Goal: Information Seeking & Learning: Learn about a topic

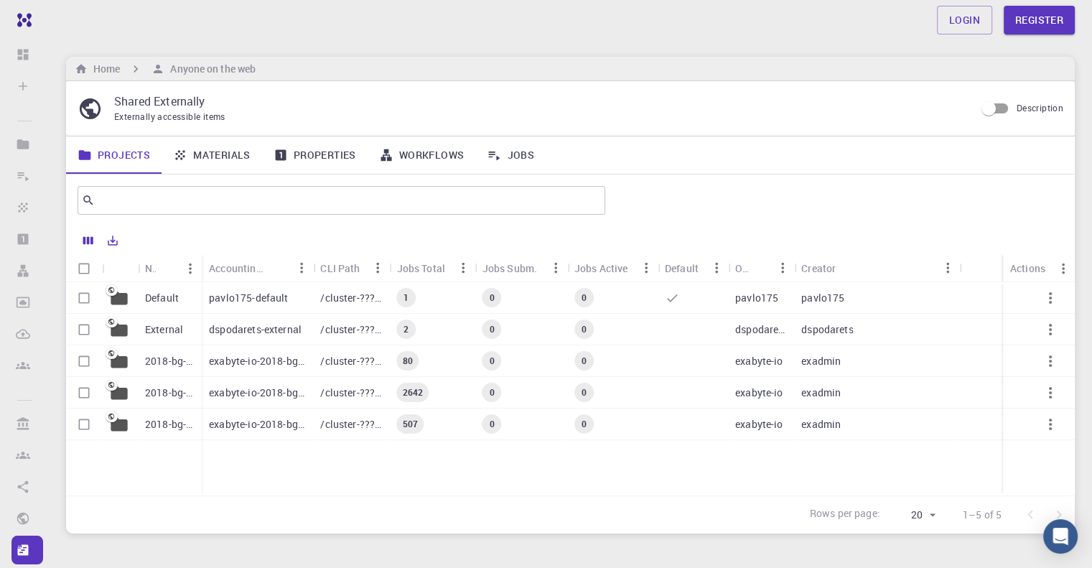
click at [210, 164] on link "Materials" at bounding box center [212, 154] width 101 height 37
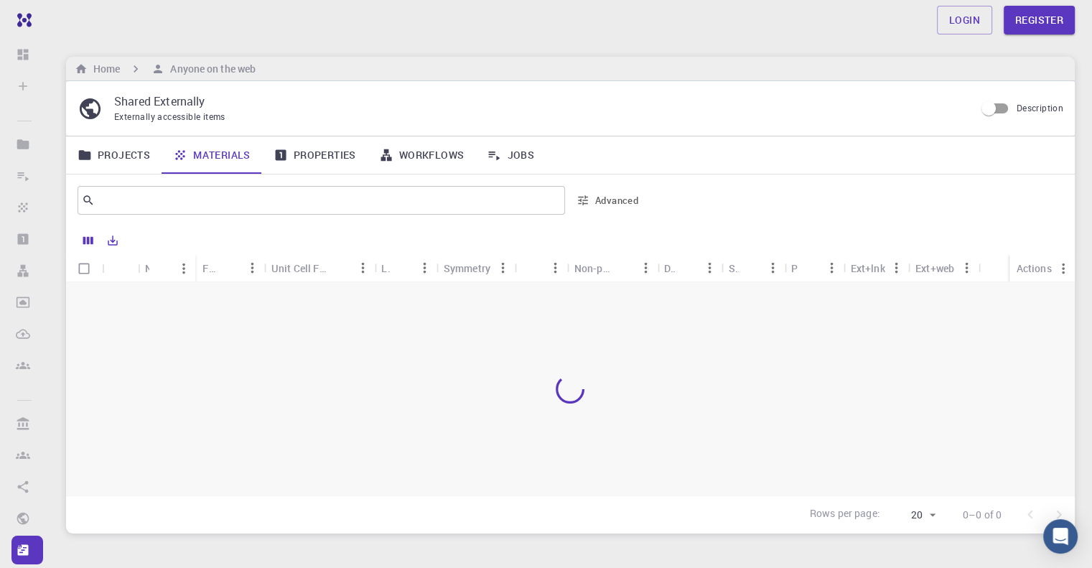
click at [112, 160] on link "Projects" at bounding box center [113, 154] width 95 height 37
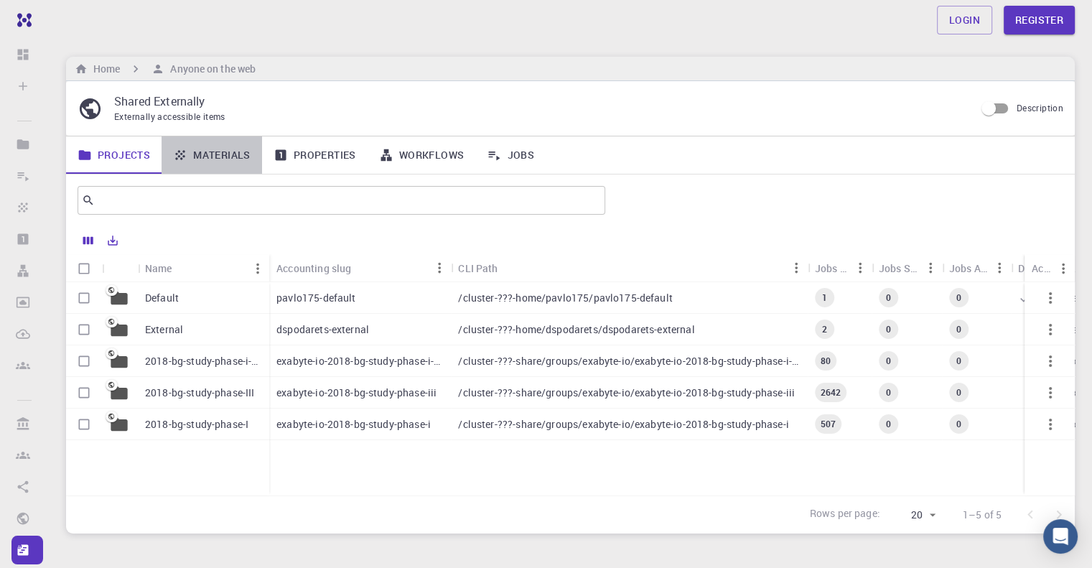
click at [209, 163] on link "Materials" at bounding box center [212, 154] width 101 height 37
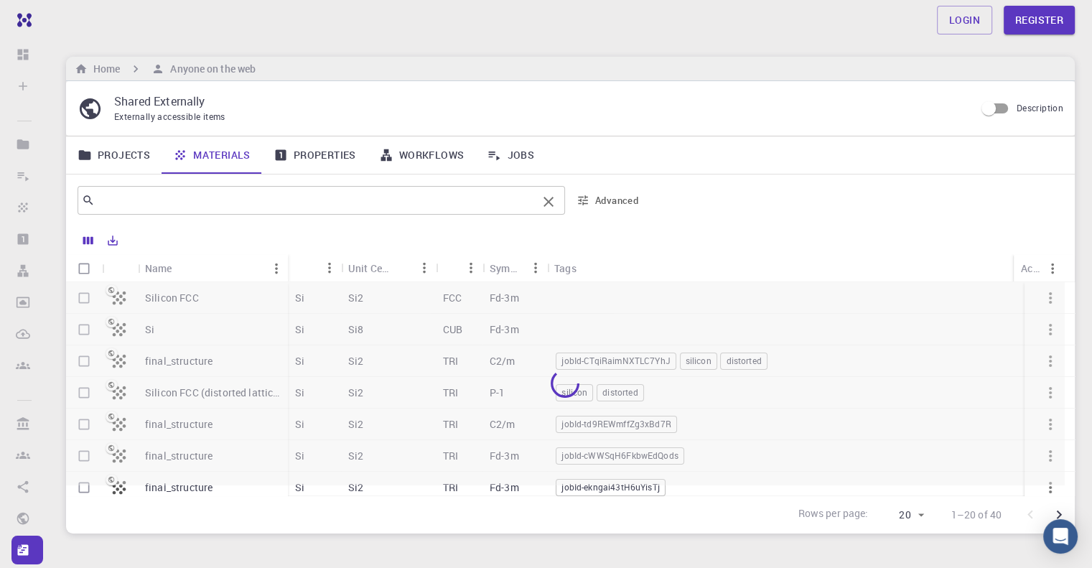
click at [190, 196] on input "text" at bounding box center [316, 200] width 442 height 20
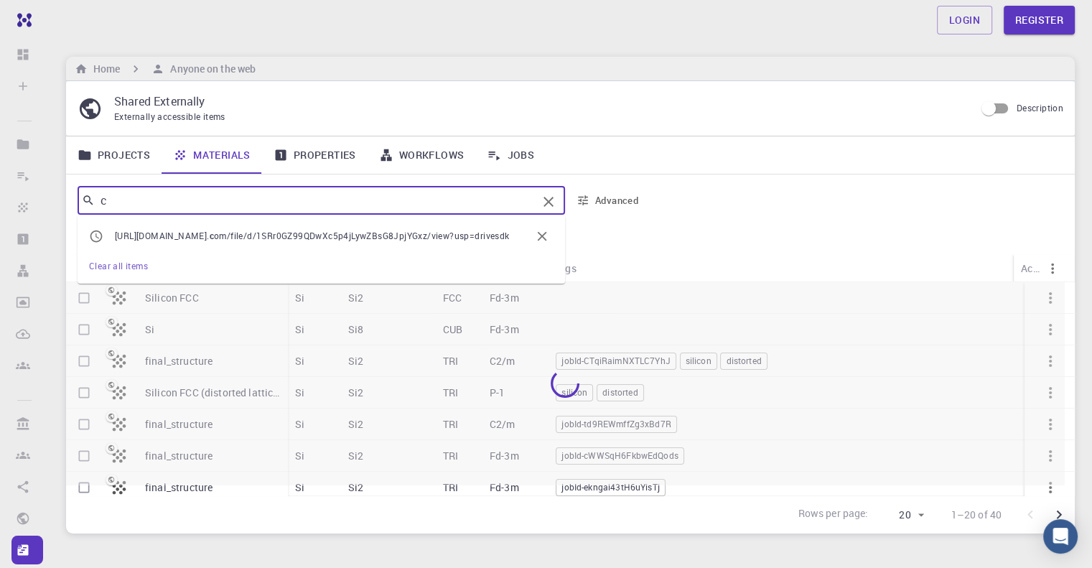
click at [190, 196] on input "c" at bounding box center [316, 200] width 442 height 20
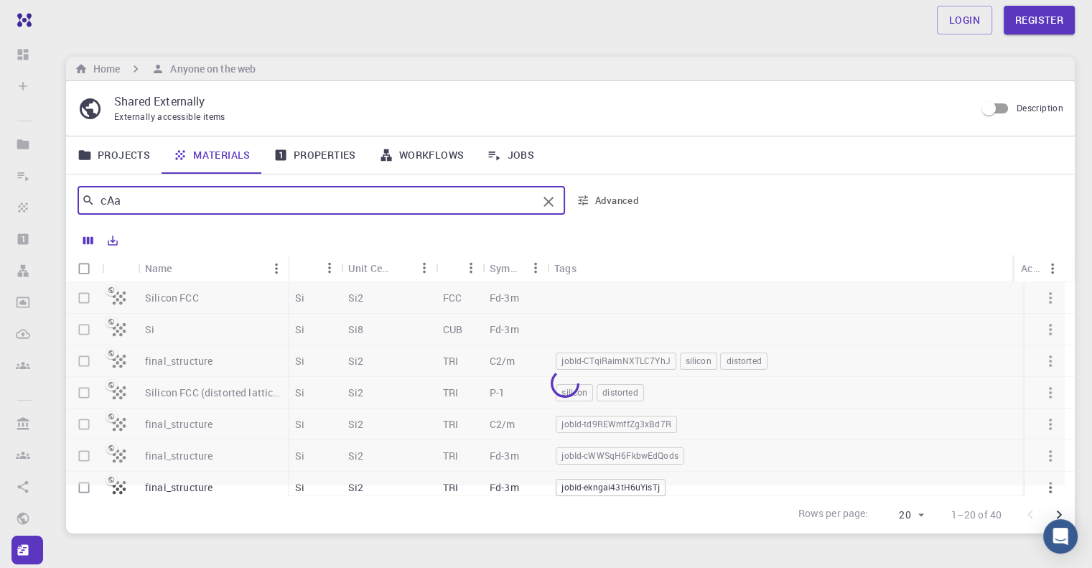
click at [190, 196] on input "cAa" at bounding box center [316, 200] width 442 height 20
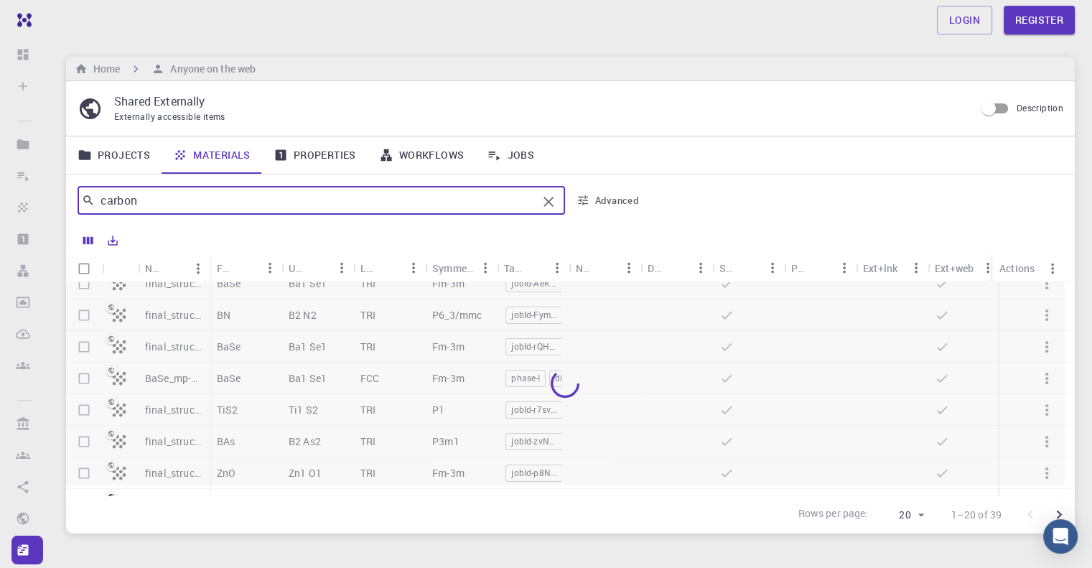
scroll to position [287, 0]
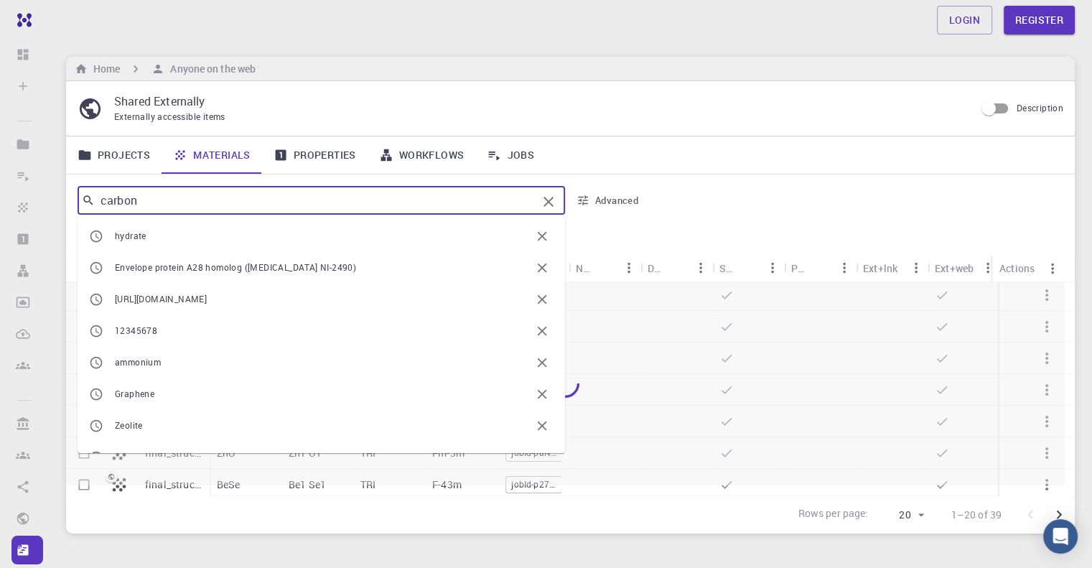
click at [233, 207] on input "carbon" at bounding box center [316, 200] width 442 height 20
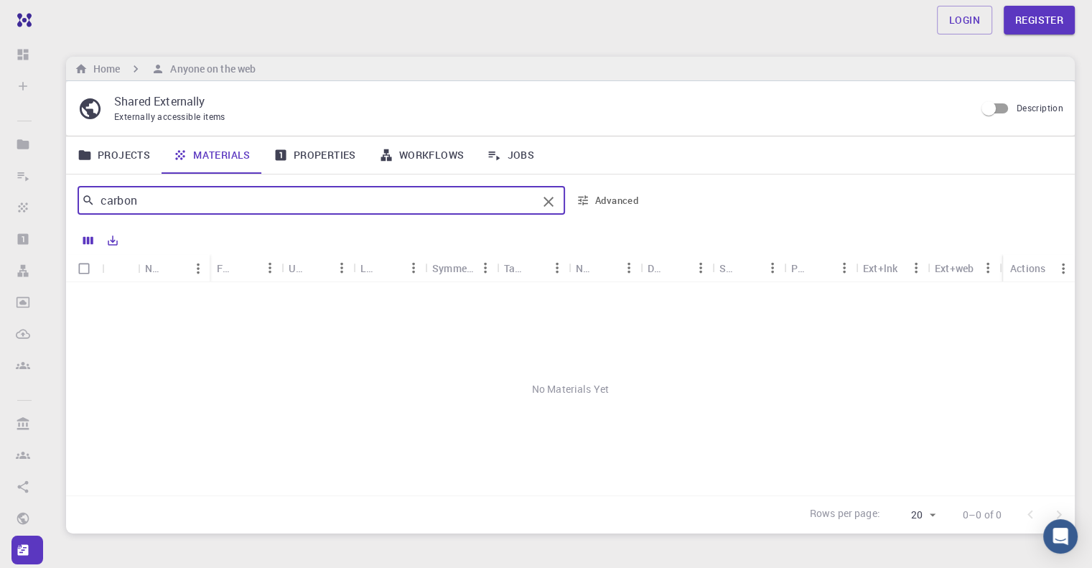
scroll to position [0, 0]
type input "c"
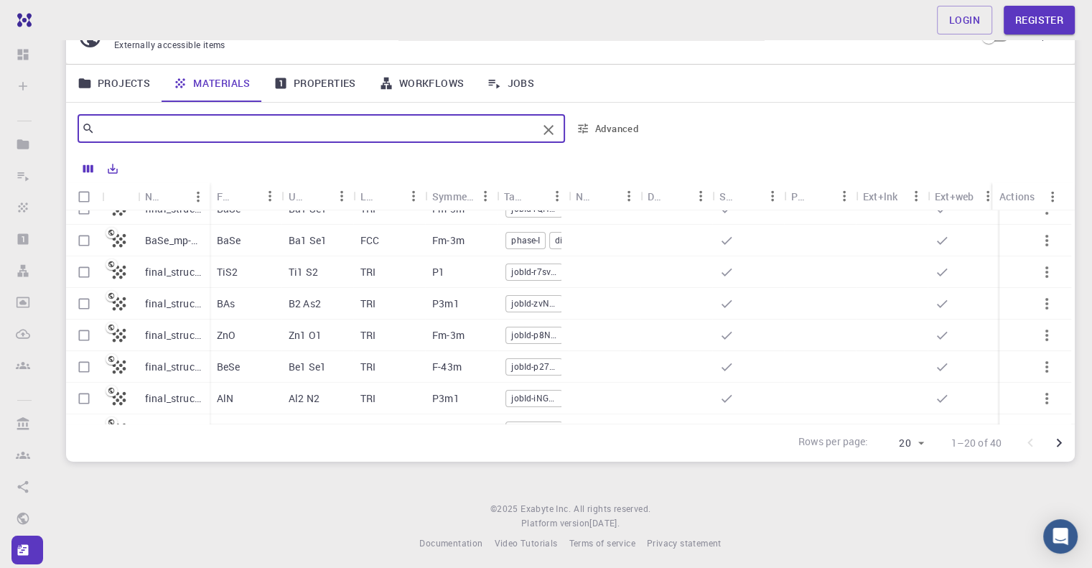
scroll to position [213, 0]
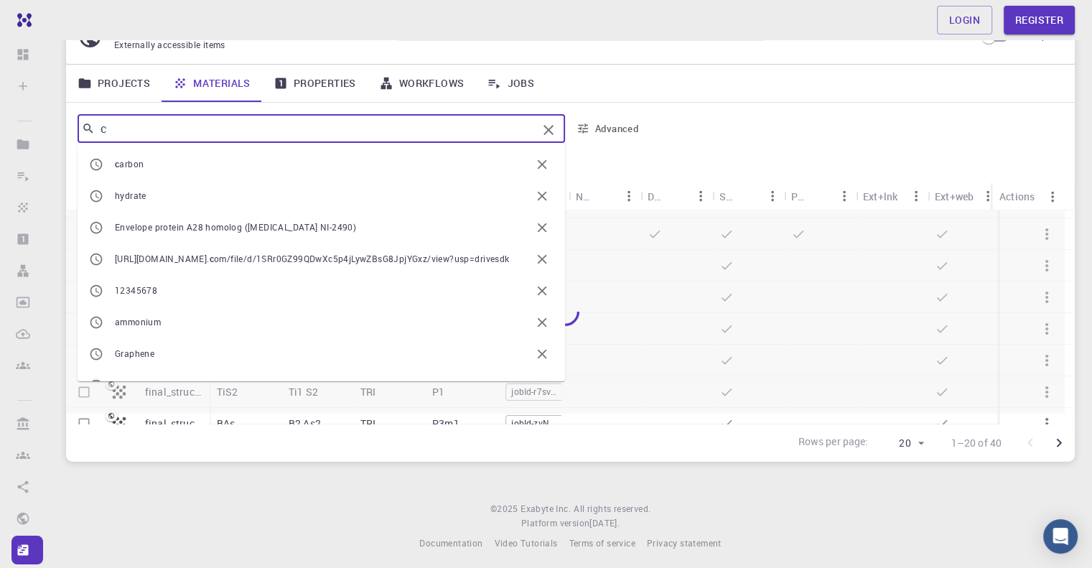
type input "c"
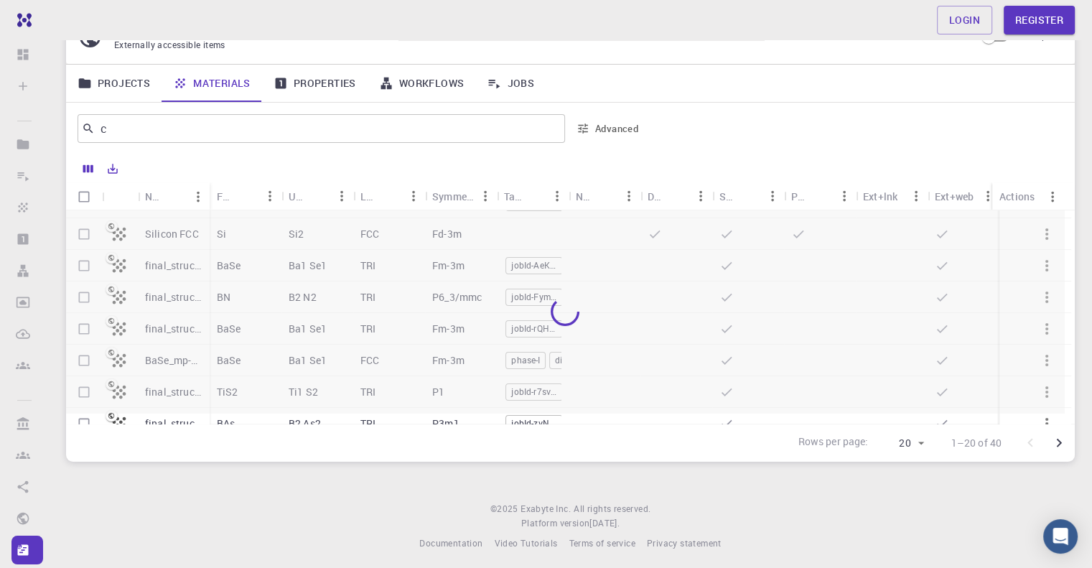
click at [655, 144] on div at bounding box center [857, 128] width 412 height 34
click at [604, 130] on button "Advanced" at bounding box center [608, 128] width 75 height 23
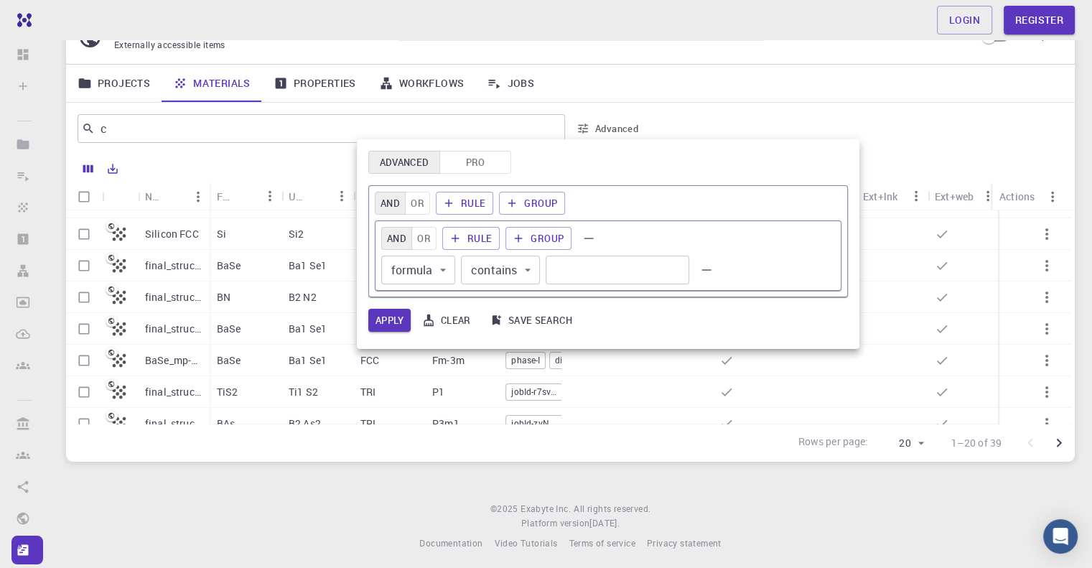
click at [769, 114] on div at bounding box center [546, 284] width 1092 height 568
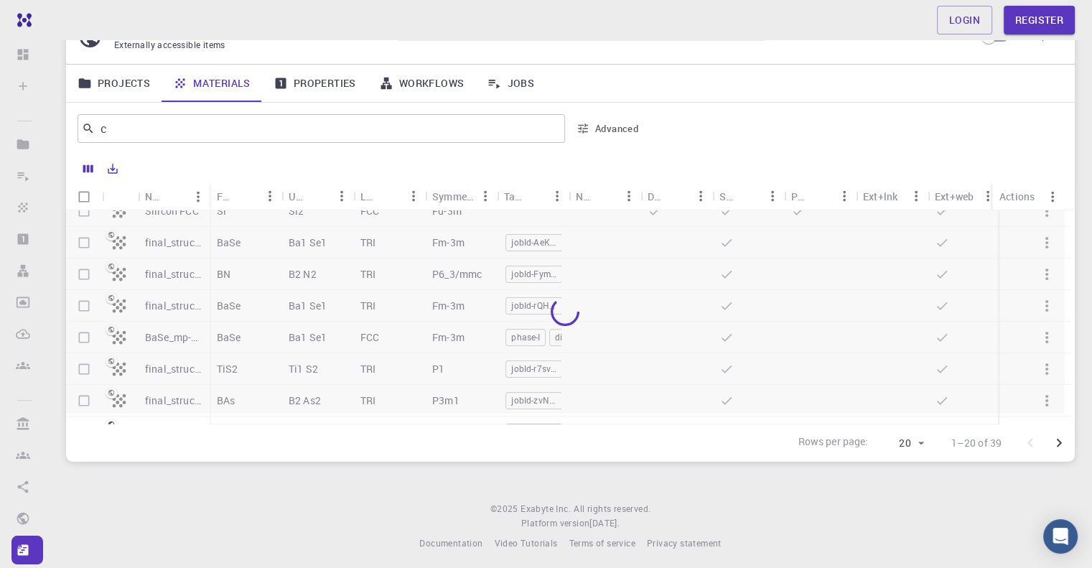
scroll to position [70, 0]
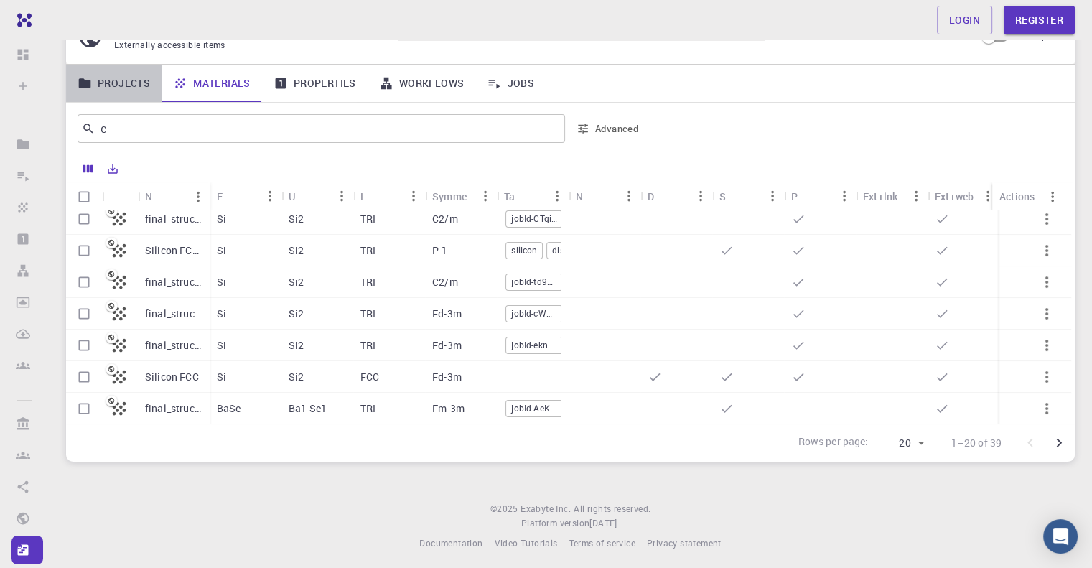
click at [98, 83] on link "Projects" at bounding box center [113, 83] width 95 height 37
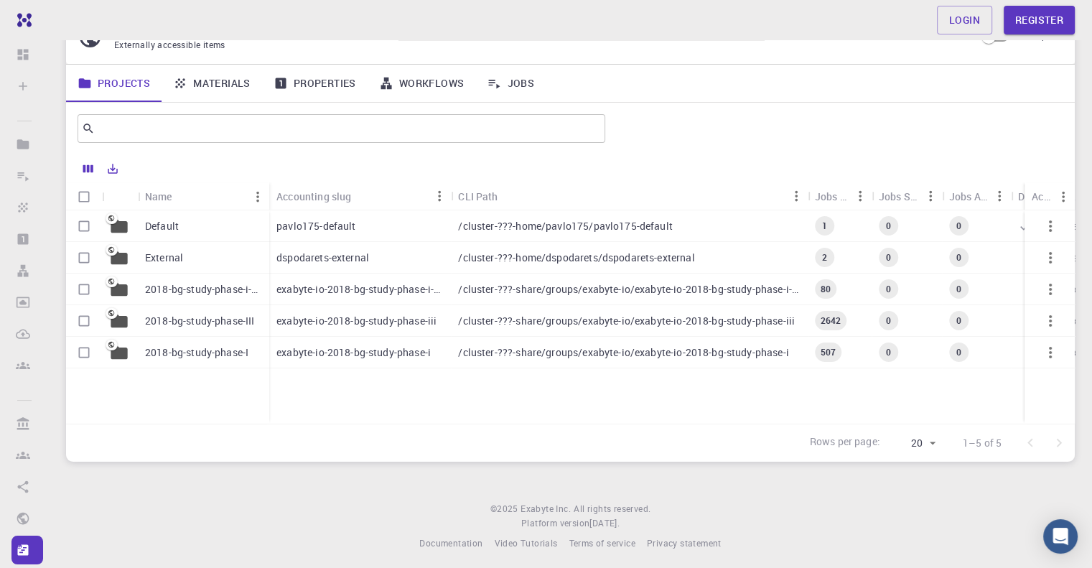
click at [177, 327] on p "2018-bg-study-phase-III" at bounding box center [199, 321] width 109 height 14
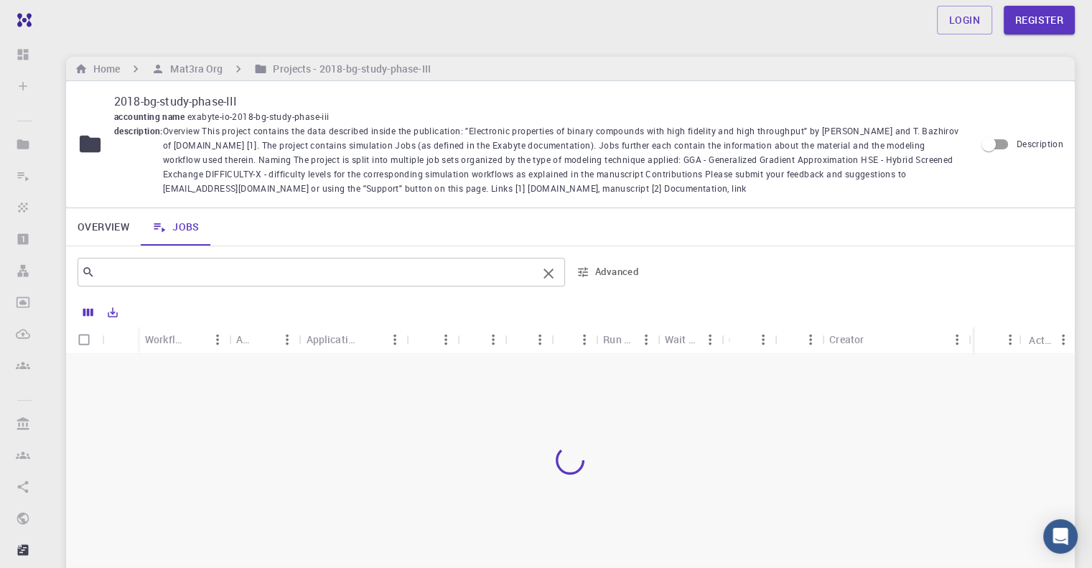
click at [129, 273] on input "text" at bounding box center [316, 272] width 442 height 20
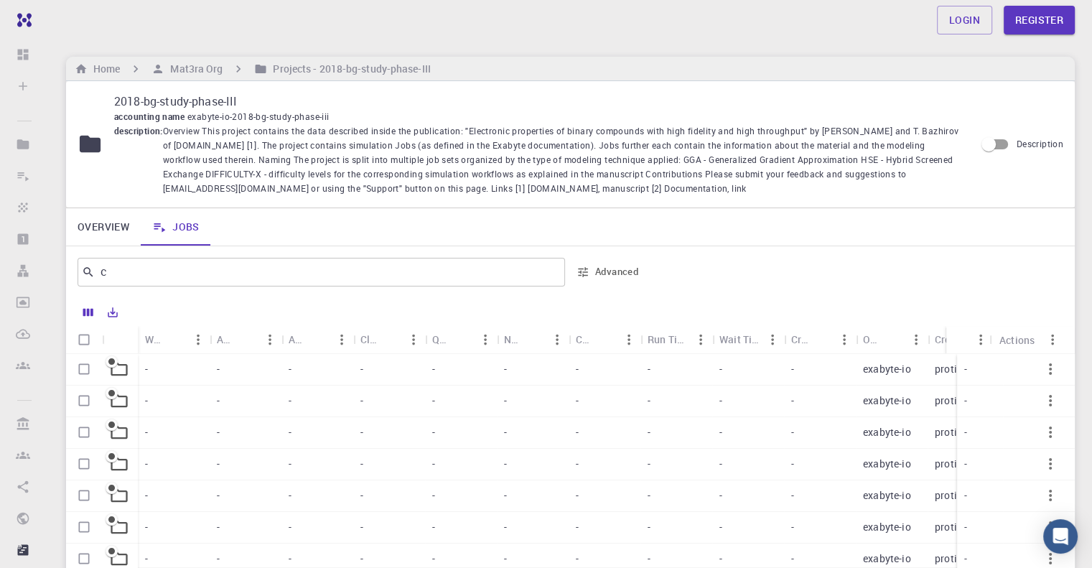
click at [892, 62] on div "Home Mat3ra Org Projects - 2018-bg-study-phase-III" at bounding box center [570, 69] width 1009 height 24
click at [126, 389] on div at bounding box center [120, 402] width 36 height 32
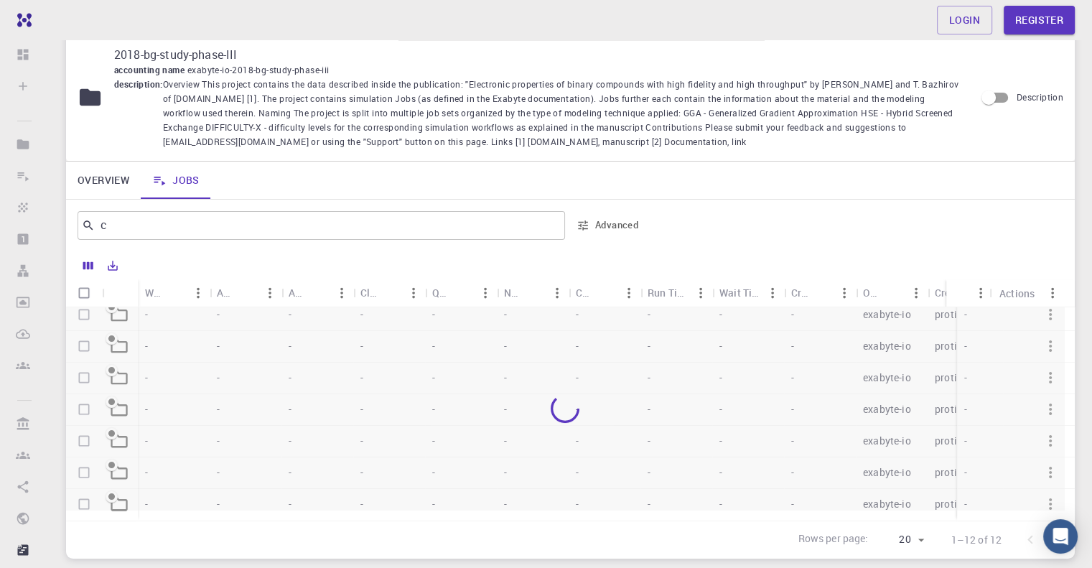
scroll to position [72, 0]
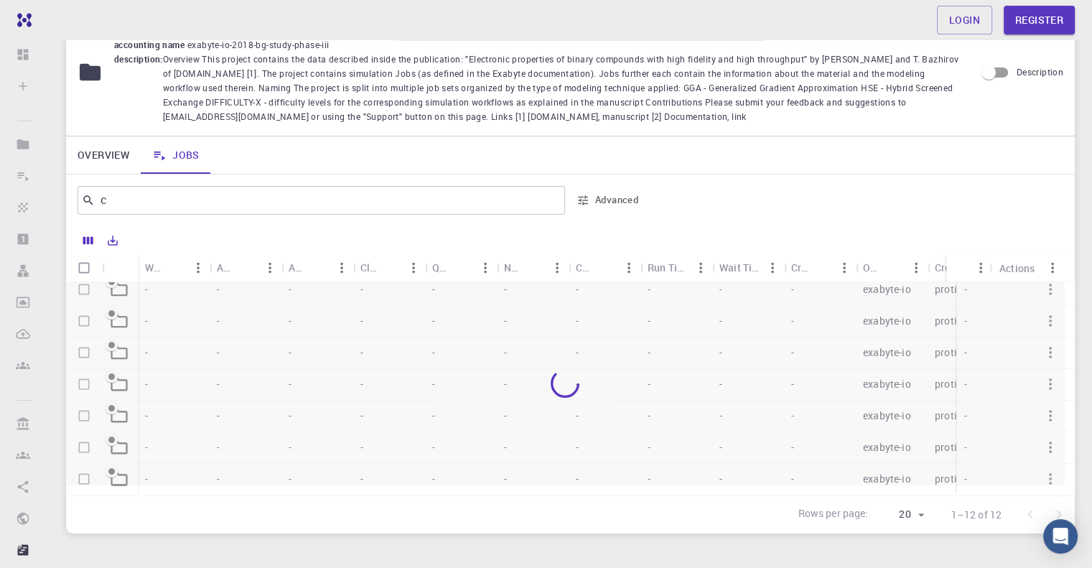
click at [158, 18] on div "Login Register" at bounding box center [570, 20] width 1043 height 29
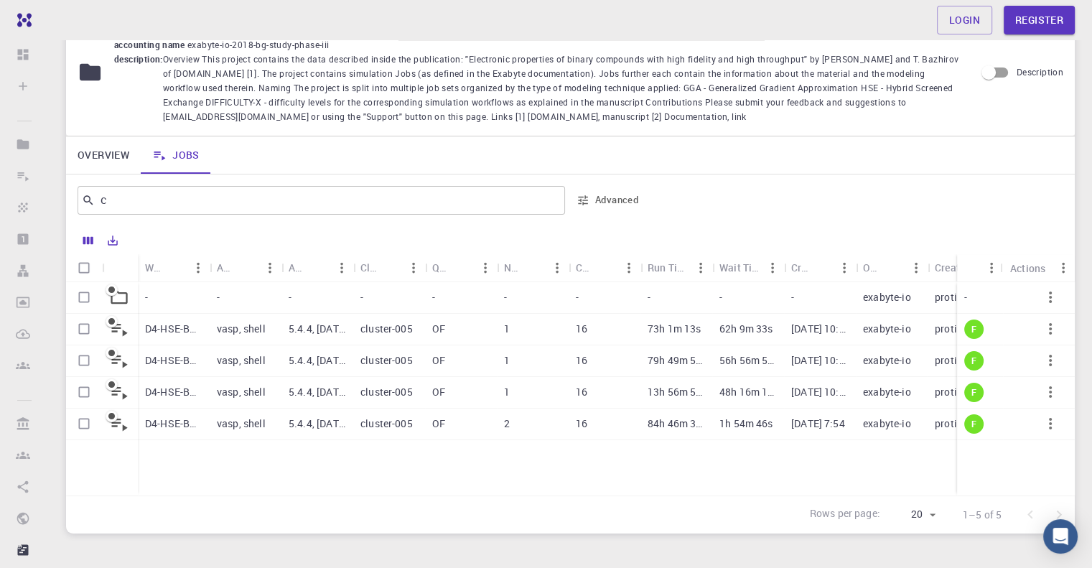
scroll to position [0, 0]
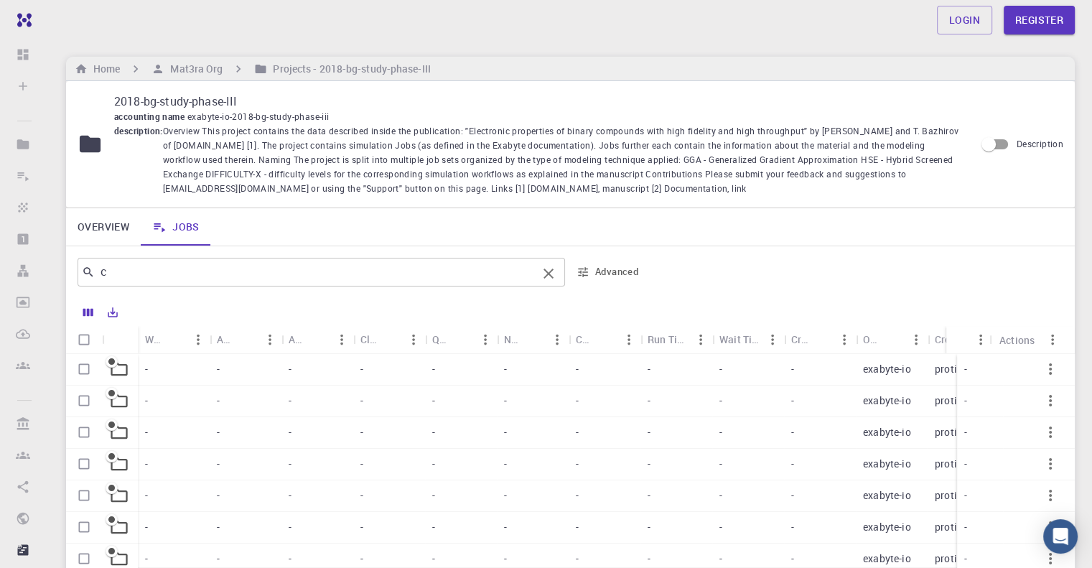
click at [116, 274] on input "c" at bounding box center [316, 272] width 442 height 20
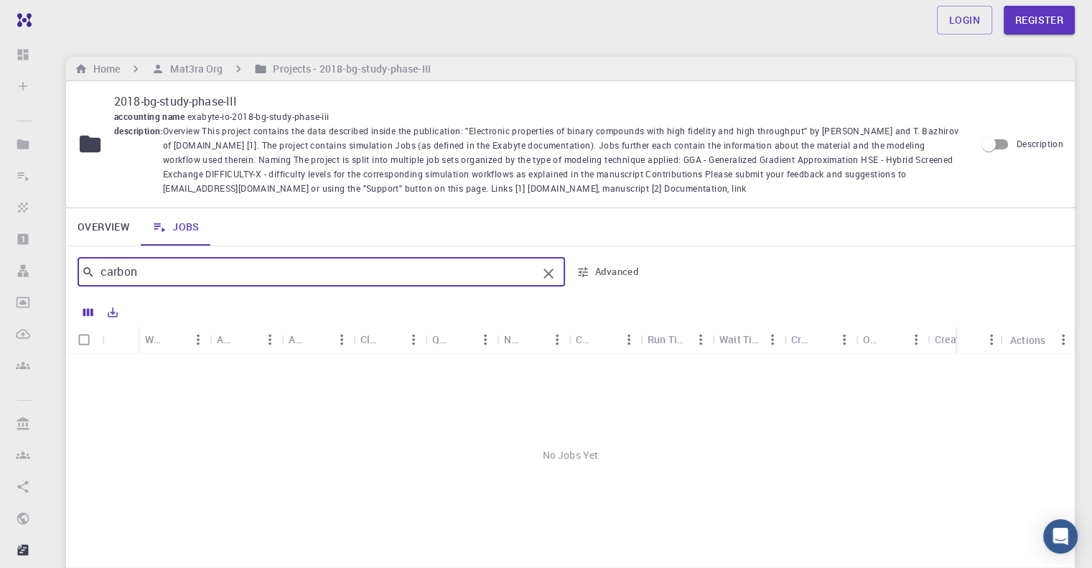
type input "carbon"
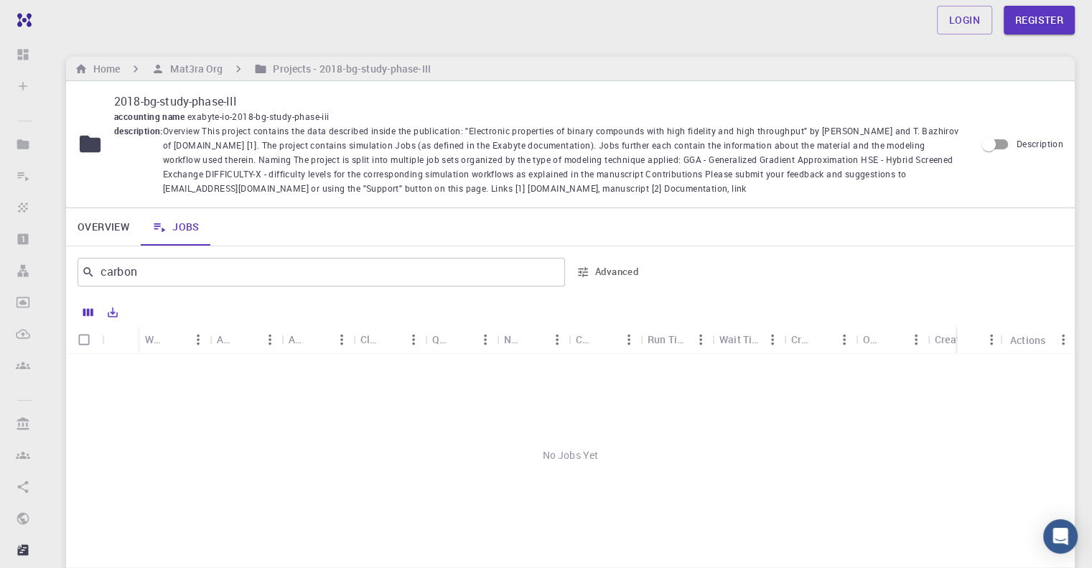
click at [859, 39] on div "Login Register" at bounding box center [571, 20] width 1078 height 40
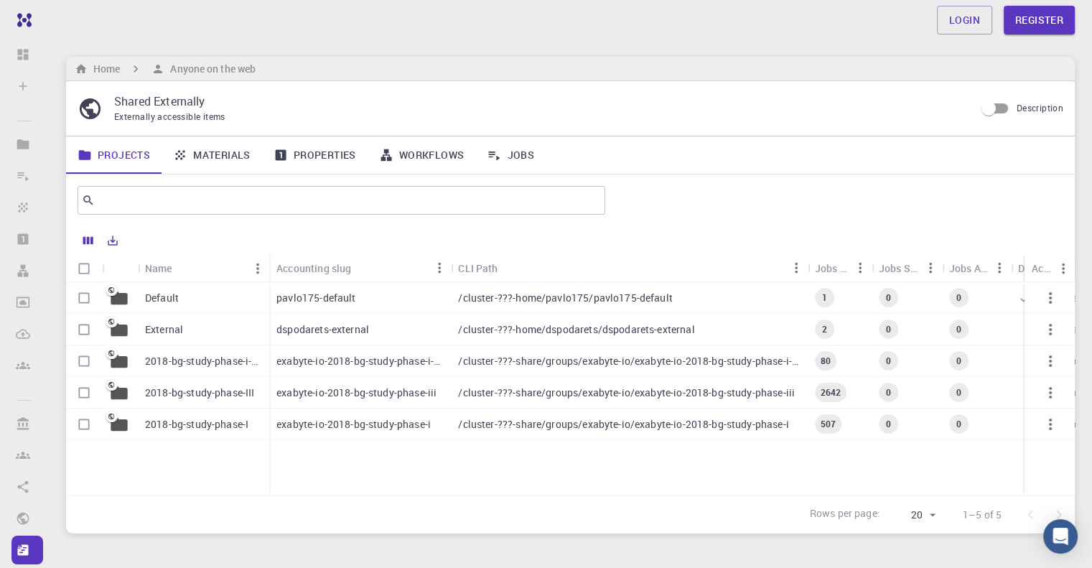
click at [227, 157] on link "Materials" at bounding box center [212, 154] width 101 height 37
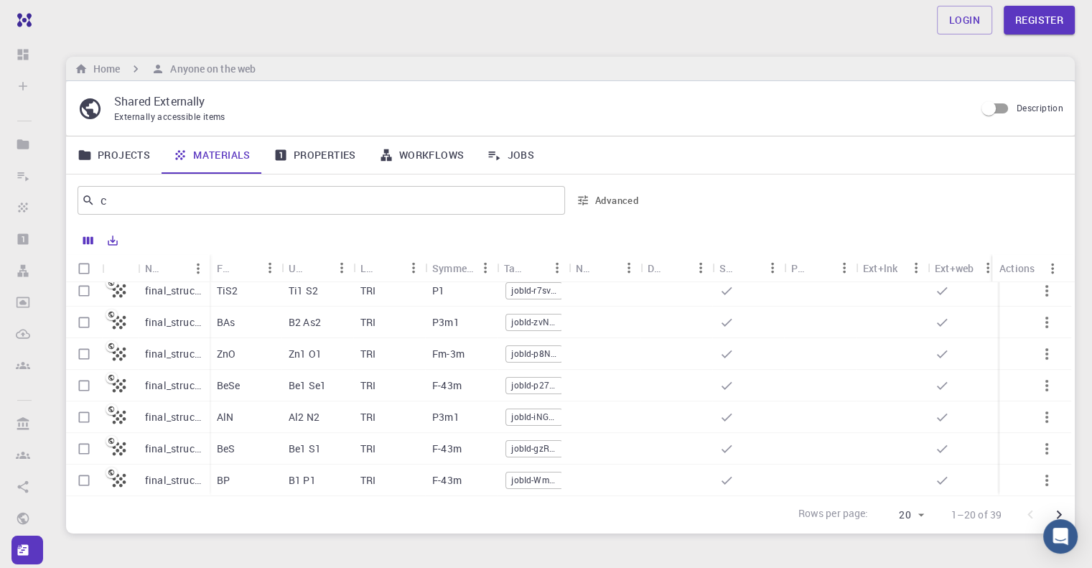
scroll to position [429, 0]
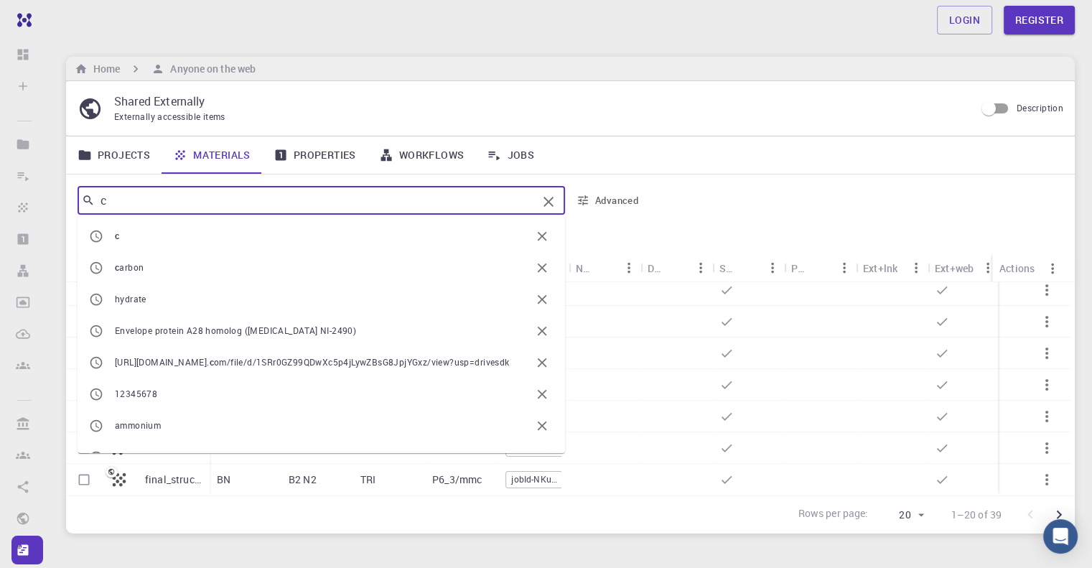
drag, startPoint x: 109, startPoint y: 203, endPoint x: 90, endPoint y: 204, distance: 19.4
click at [90, 204] on div "c ​" at bounding box center [321, 200] width 487 height 29
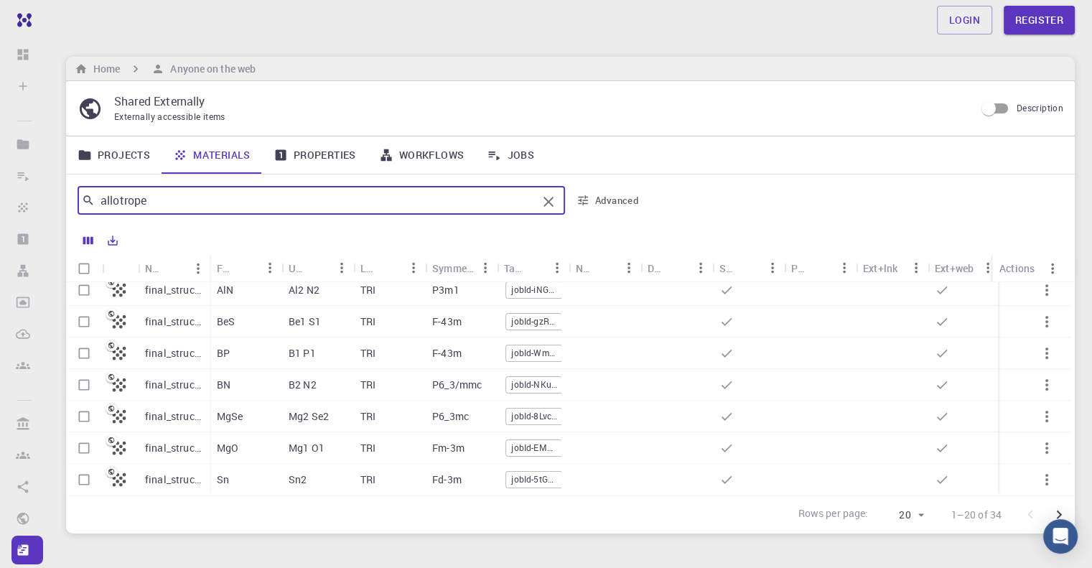
type input "allotrope"
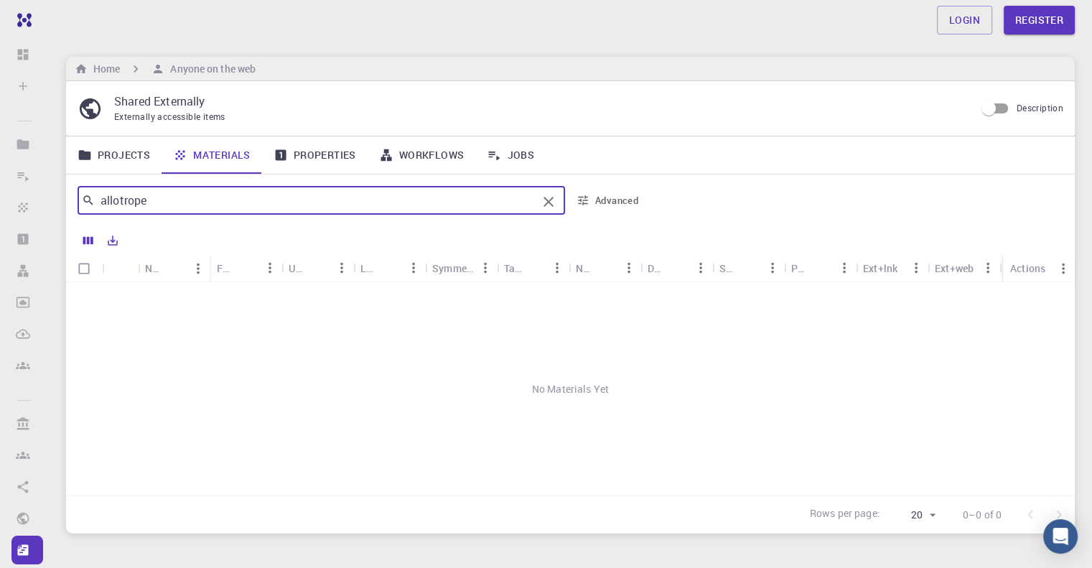
scroll to position [0, 0]
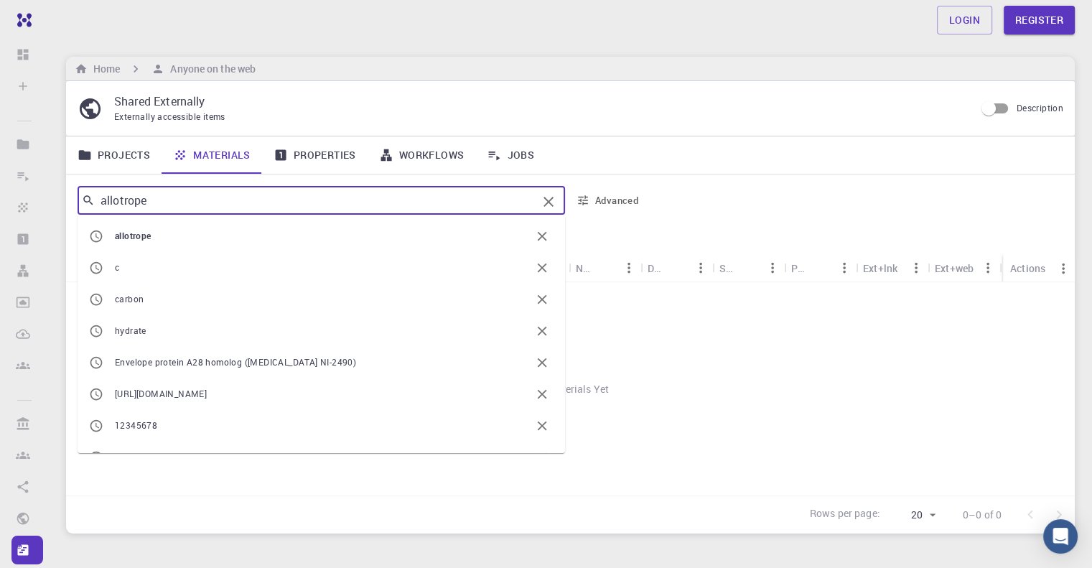
drag, startPoint x: 149, startPoint y: 192, endPoint x: 96, endPoint y: 199, distance: 52.8
click at [96, 199] on input "allotrope" at bounding box center [316, 200] width 442 height 20
click at [798, 420] on div at bounding box center [570, 388] width 1009 height 213
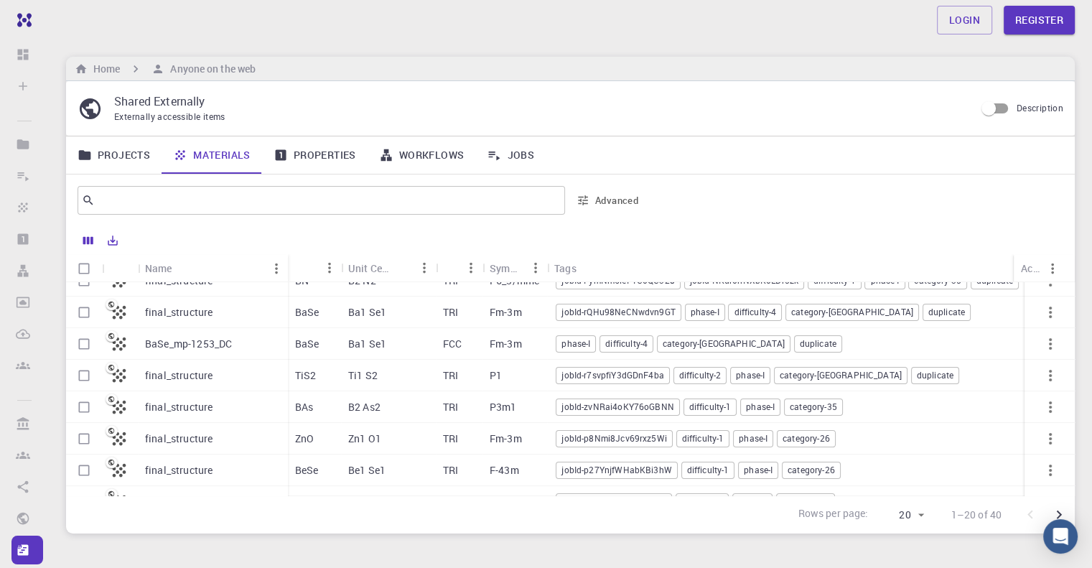
scroll to position [359, 0]
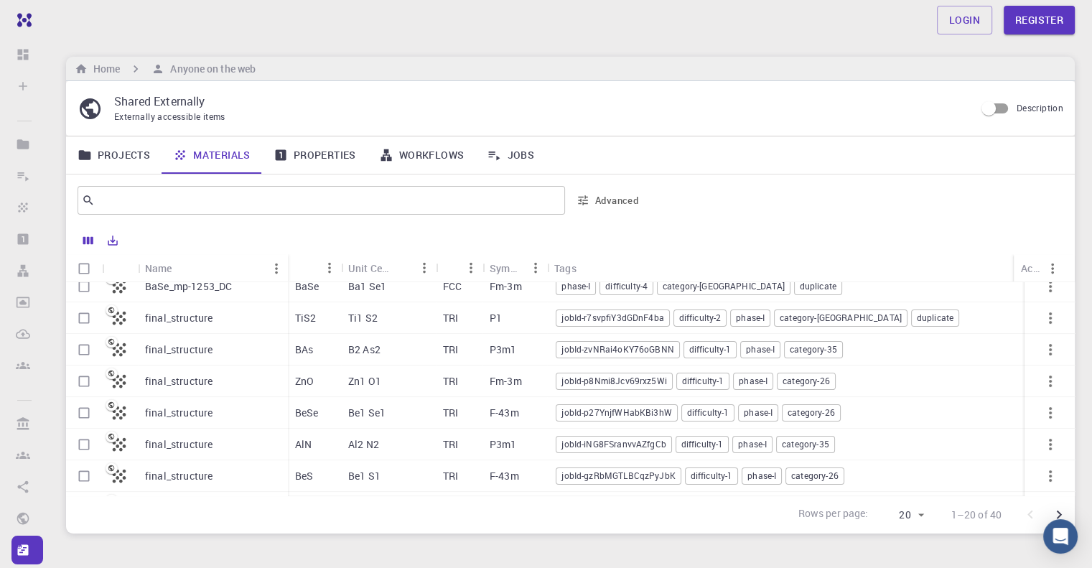
click at [354, 318] on p "Ti1 S2" at bounding box center [362, 318] width 29 height 14
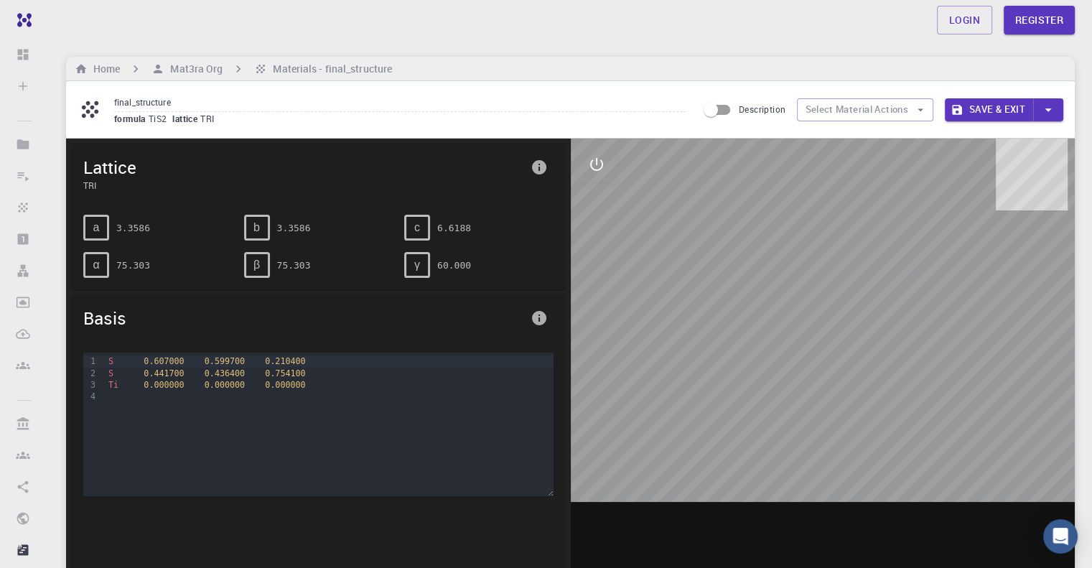
drag, startPoint x: 802, startPoint y: 358, endPoint x: 859, endPoint y: 393, distance: 66.4
click at [859, 393] on div at bounding box center [823, 362] width 505 height 447
click at [600, 162] on icon "interactive" at bounding box center [596, 164] width 17 height 17
click at [600, 202] on icon "view" at bounding box center [597, 199] width 16 height 11
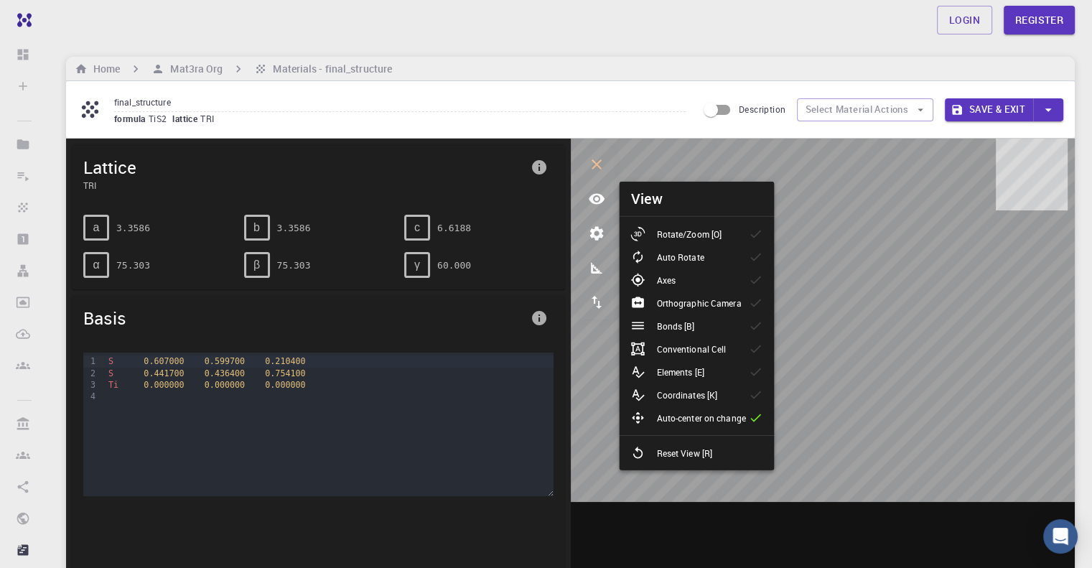
click at [702, 352] on p "Conventional Cell" at bounding box center [691, 348] width 70 height 13
click at [1045, 108] on icon "button" at bounding box center [1048, 110] width 6 height 4
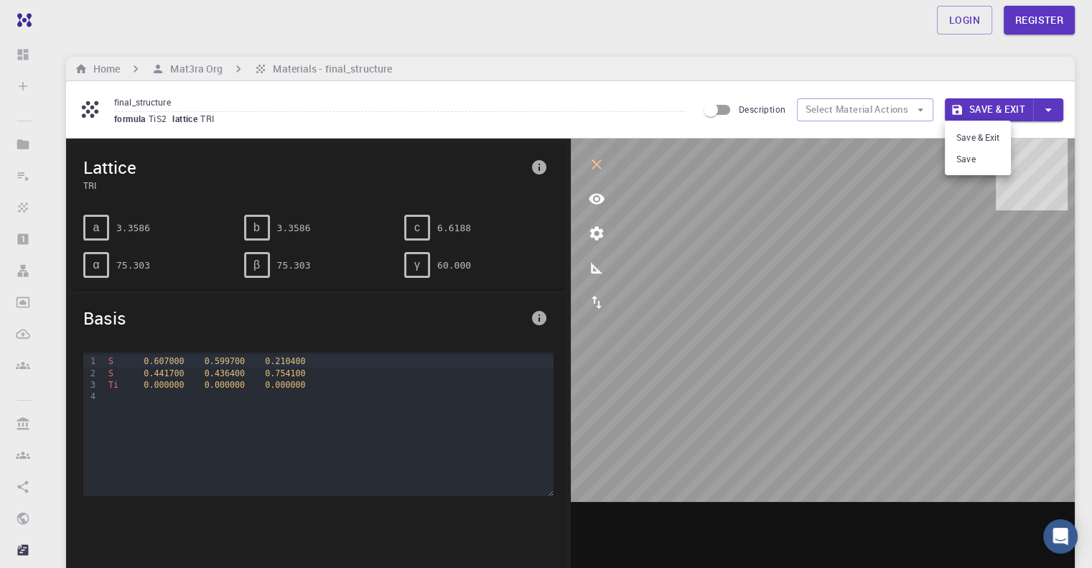
click at [943, 162] on div at bounding box center [546, 284] width 1092 height 568
click at [1040, 106] on icon "button" at bounding box center [1048, 110] width 16 height 16
click at [969, 159] on li "Save" at bounding box center [978, 159] width 66 height 22
click at [1051, 108] on icon "button" at bounding box center [1048, 110] width 16 height 16
drag, startPoint x: 858, startPoint y: 296, endPoint x: 837, endPoint y: 301, distance: 21.4
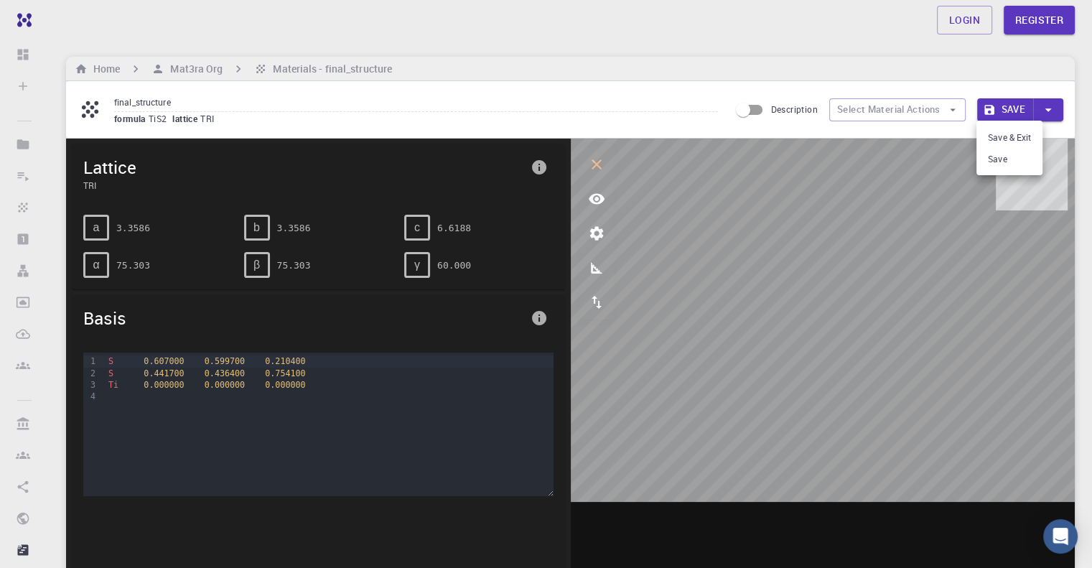
click at [857, 296] on div at bounding box center [546, 284] width 1092 height 568
click at [897, 297] on body "Free Dashboard Sign In (Sign Up) to Access Create Sign In (Sign Up) to Access N…" at bounding box center [546, 556] width 1092 height 1112
click at [588, 228] on icon "parameters" at bounding box center [596, 233] width 17 height 17
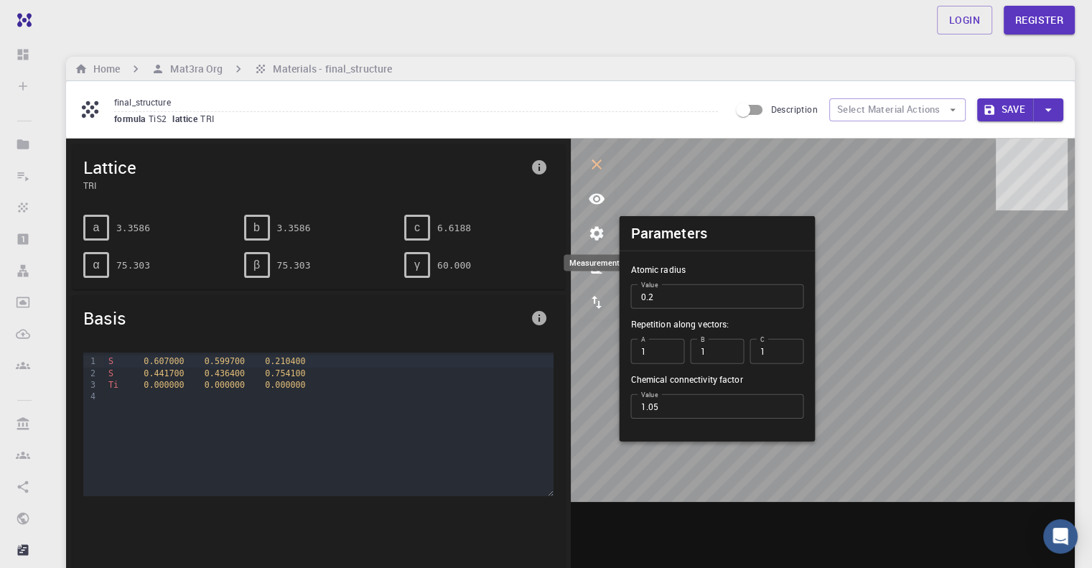
click at [599, 263] on icon "measurements" at bounding box center [596, 267] width 17 height 17
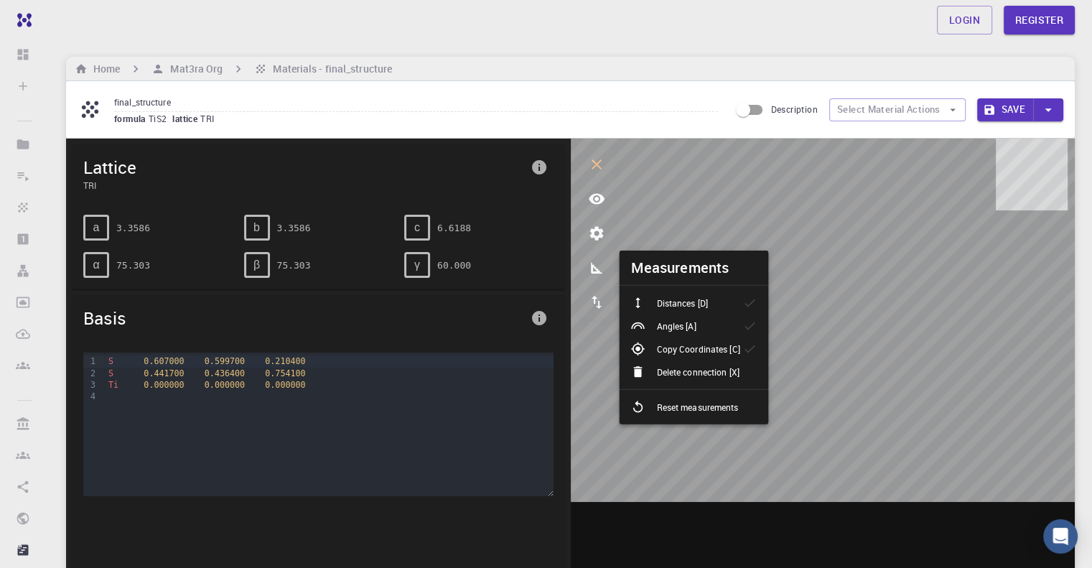
click at [597, 303] on icon "export" at bounding box center [596, 302] width 17 height 17
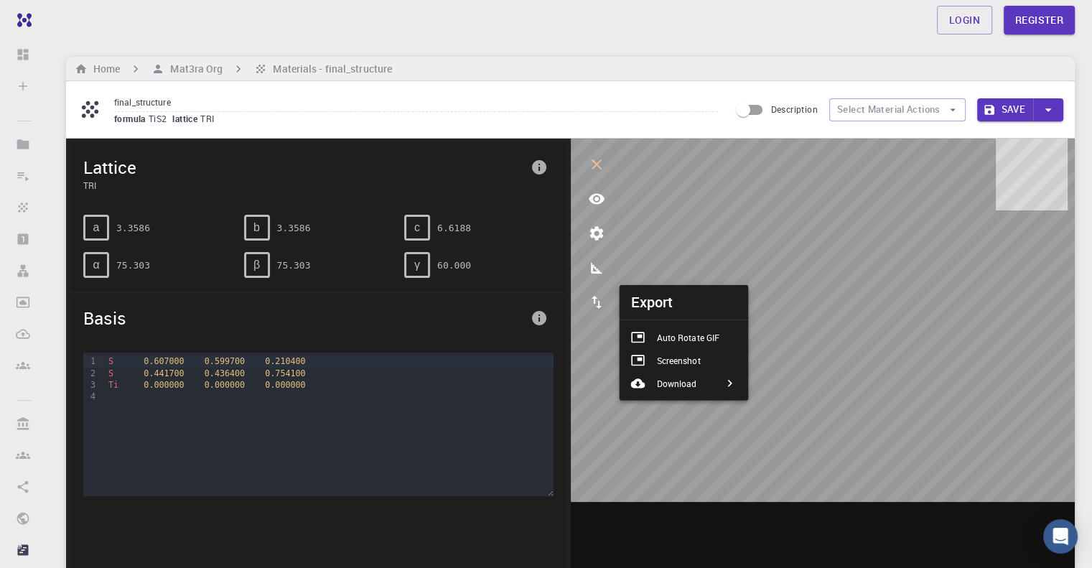
click at [676, 341] on p "Auto Rotate GIF" at bounding box center [687, 337] width 63 height 13
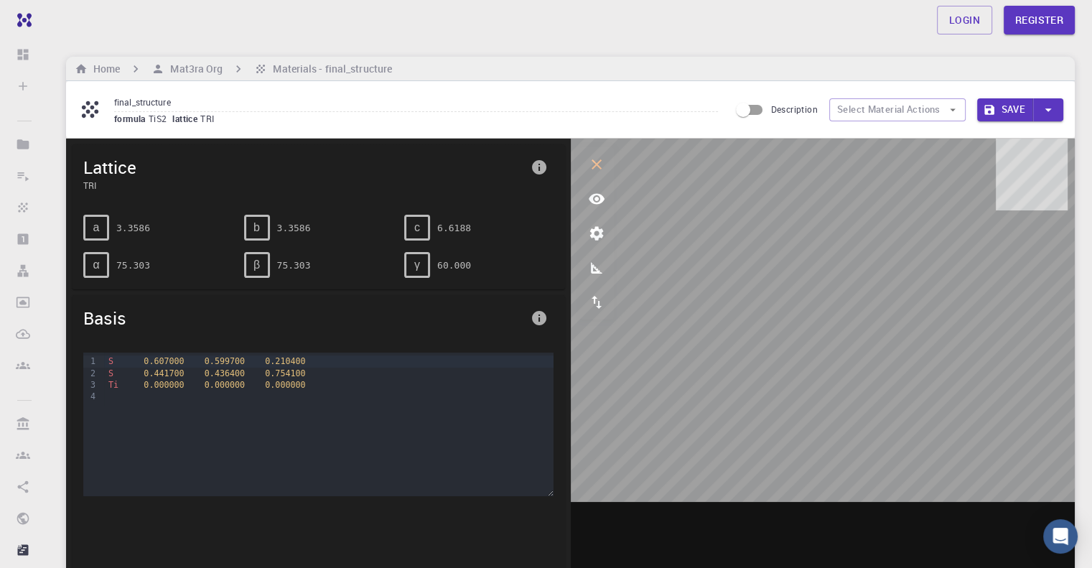
click at [513, 78] on div "Home Mat3ra Org Materials - final_structure" at bounding box center [570, 69] width 1009 height 24
click at [1051, 108] on icon "button" at bounding box center [1048, 110] width 16 height 16
drag, startPoint x: 534, startPoint y: 5, endPoint x: 1017, endPoint y: 136, distance: 500.5
click at [1017, 136] on li "Save & Exit" at bounding box center [1009, 137] width 66 height 22
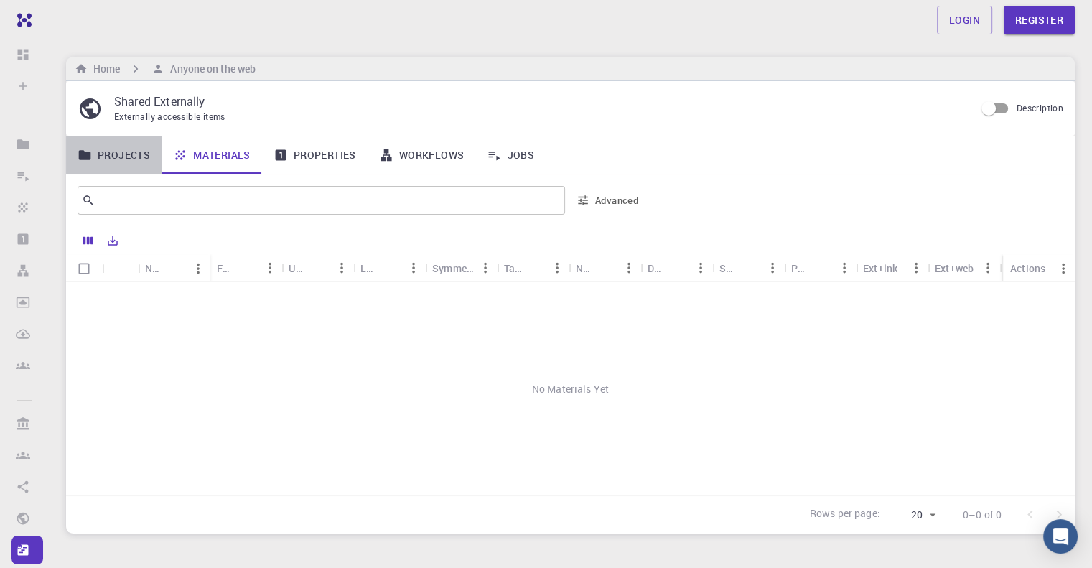
click at [108, 151] on link "Projects" at bounding box center [113, 154] width 95 height 37
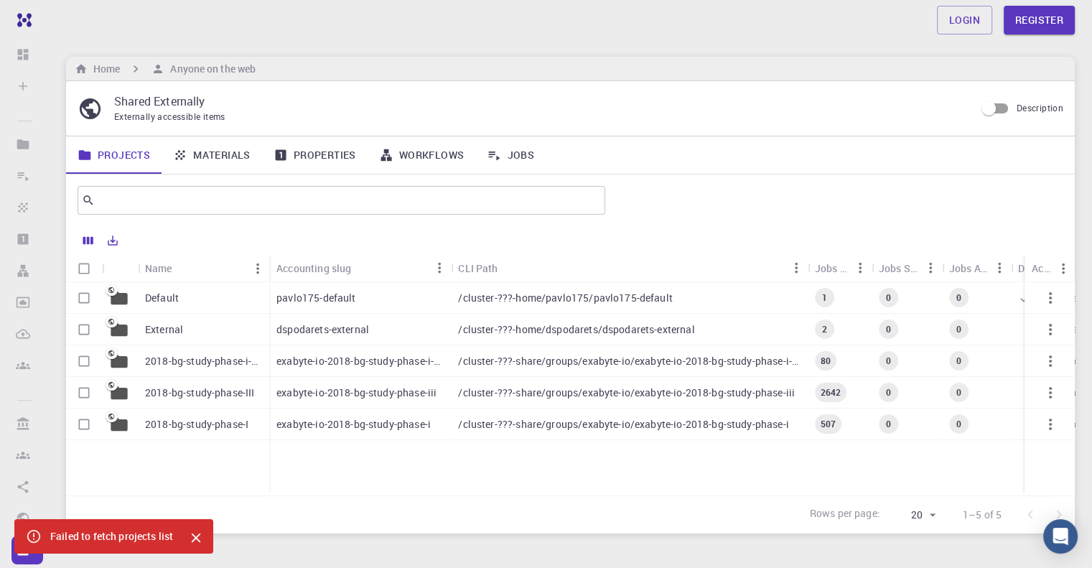
click at [207, 341] on div "External" at bounding box center [203, 330] width 131 height 32
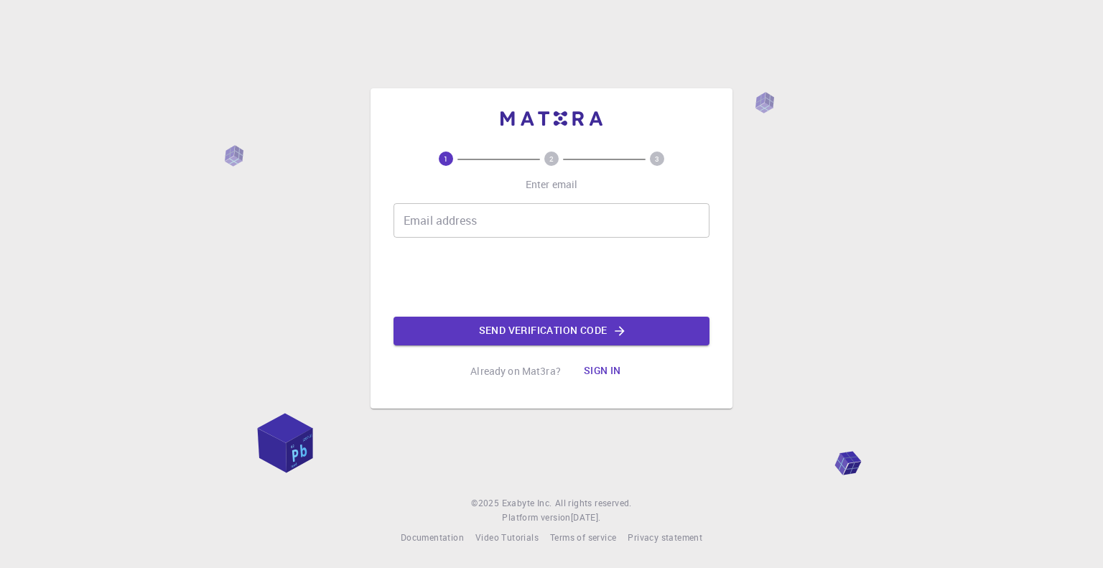
click at [603, 374] on button "Sign in" at bounding box center [602, 371] width 60 height 29
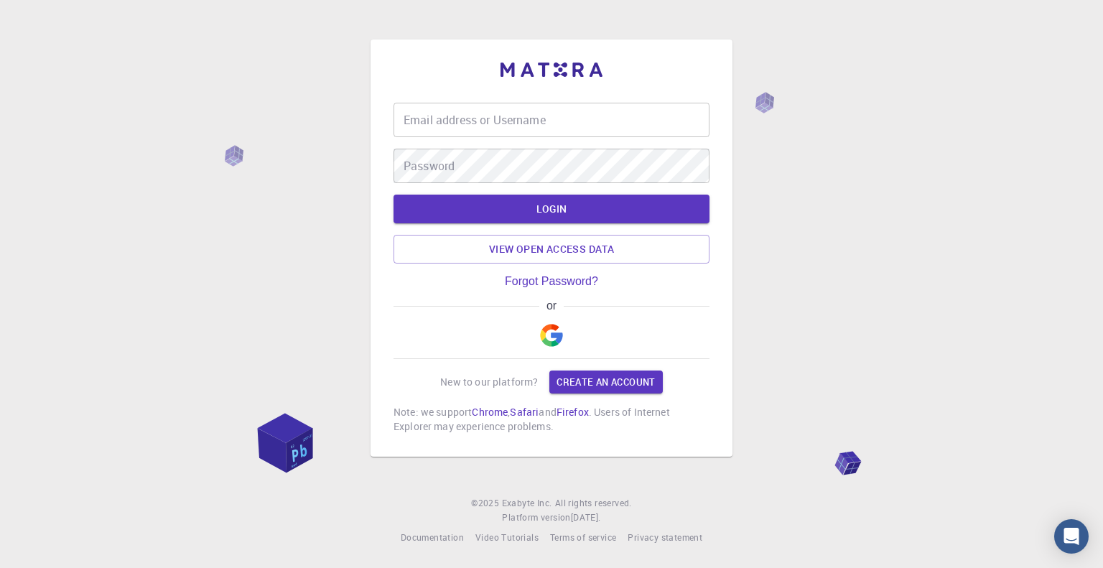
click at [551, 335] on img "button" at bounding box center [551, 335] width 23 height 23
